Goal: Task Accomplishment & Management: Complete application form

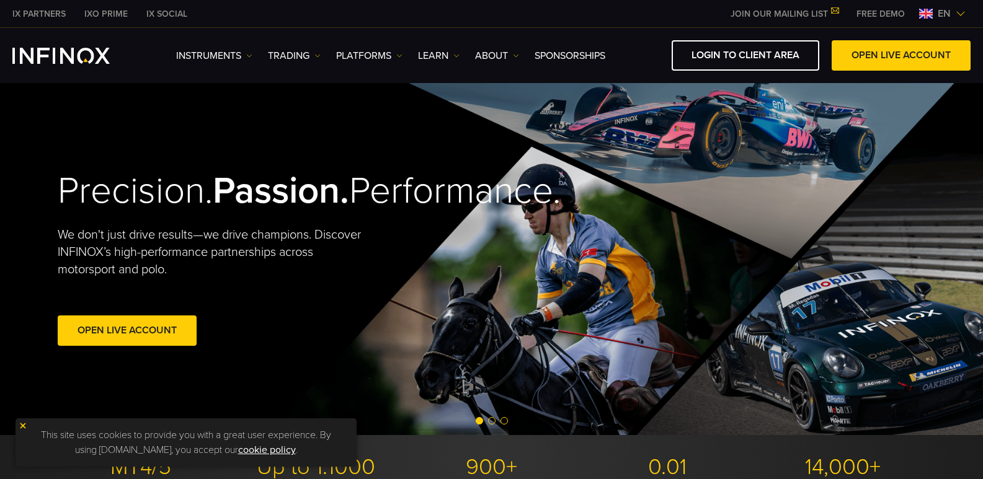
click at [960, 11] on img at bounding box center [961, 14] width 10 height 10
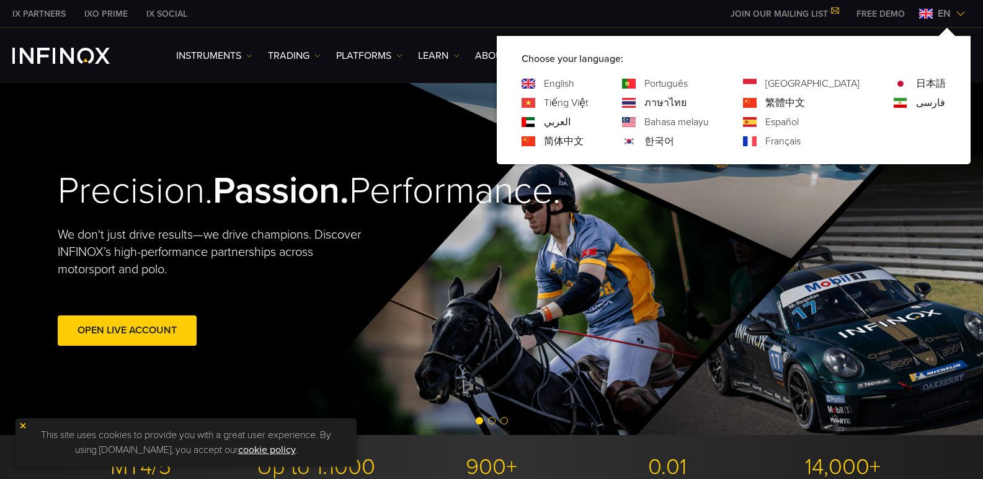
click at [688, 79] on link "Português" at bounding box center [665, 83] width 43 height 15
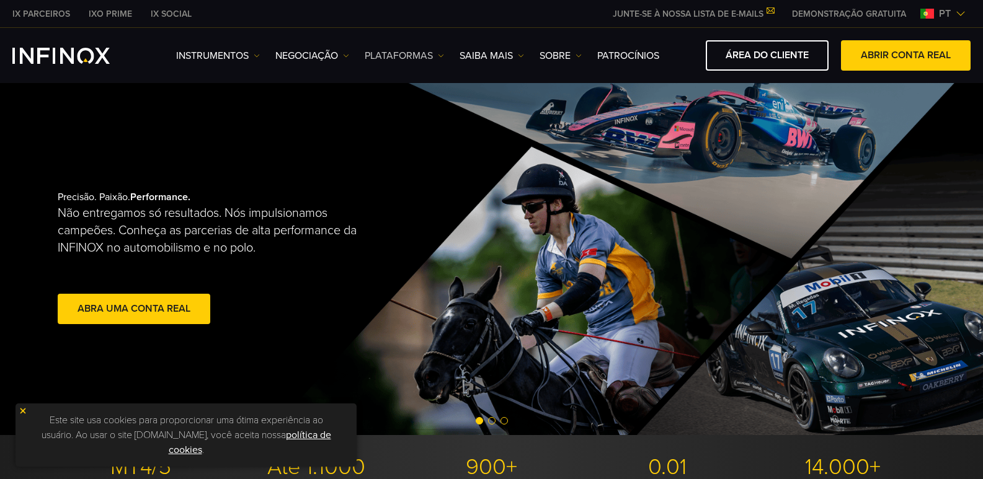
click at [404, 55] on link "PLATAFORMAS" at bounding box center [404, 55] width 79 height 15
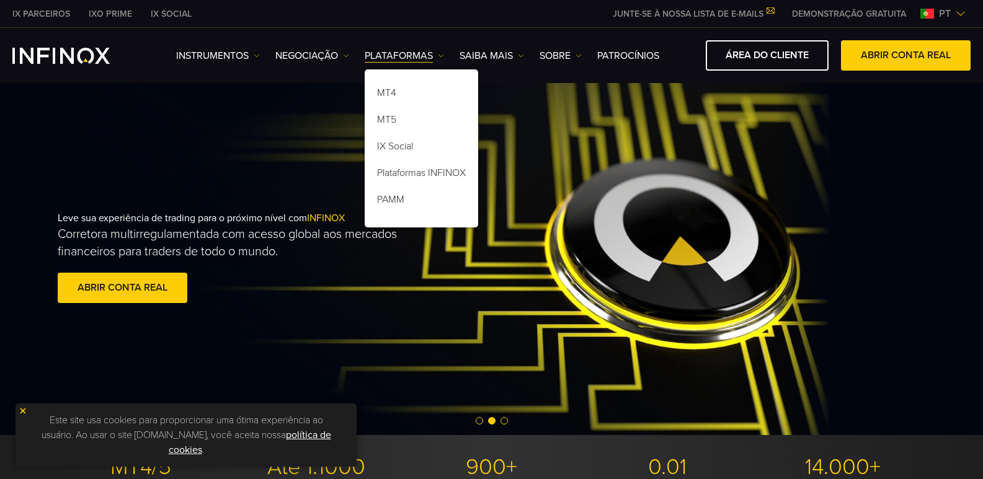
click at [497, 209] on div "Leve sua experiência de trading para o próximo nível com INFINOX Corretora mult…" at bounding box center [288, 259] width 460 height 134
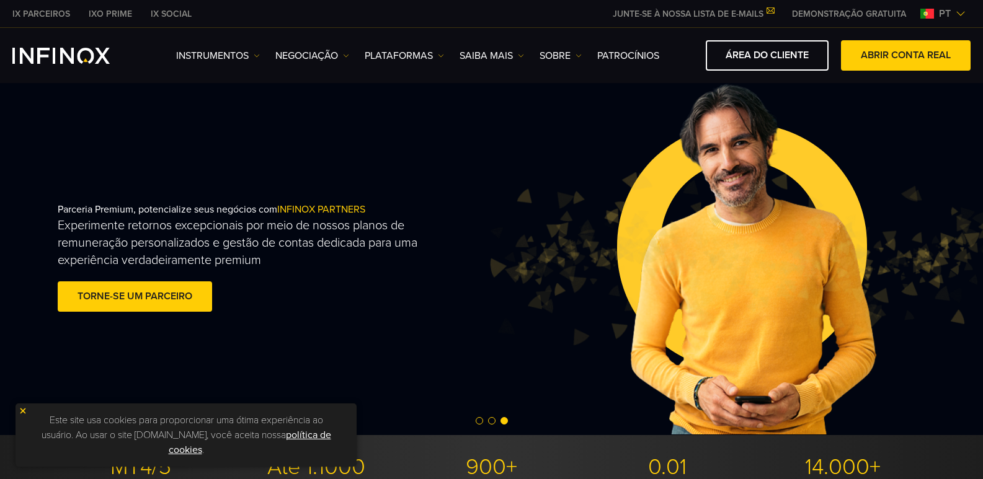
click at [824, 11] on link "DEMONSTRAÇÃO GRATUITA" at bounding box center [849, 13] width 133 height 13
